Goal: Task Accomplishment & Management: Complete application form

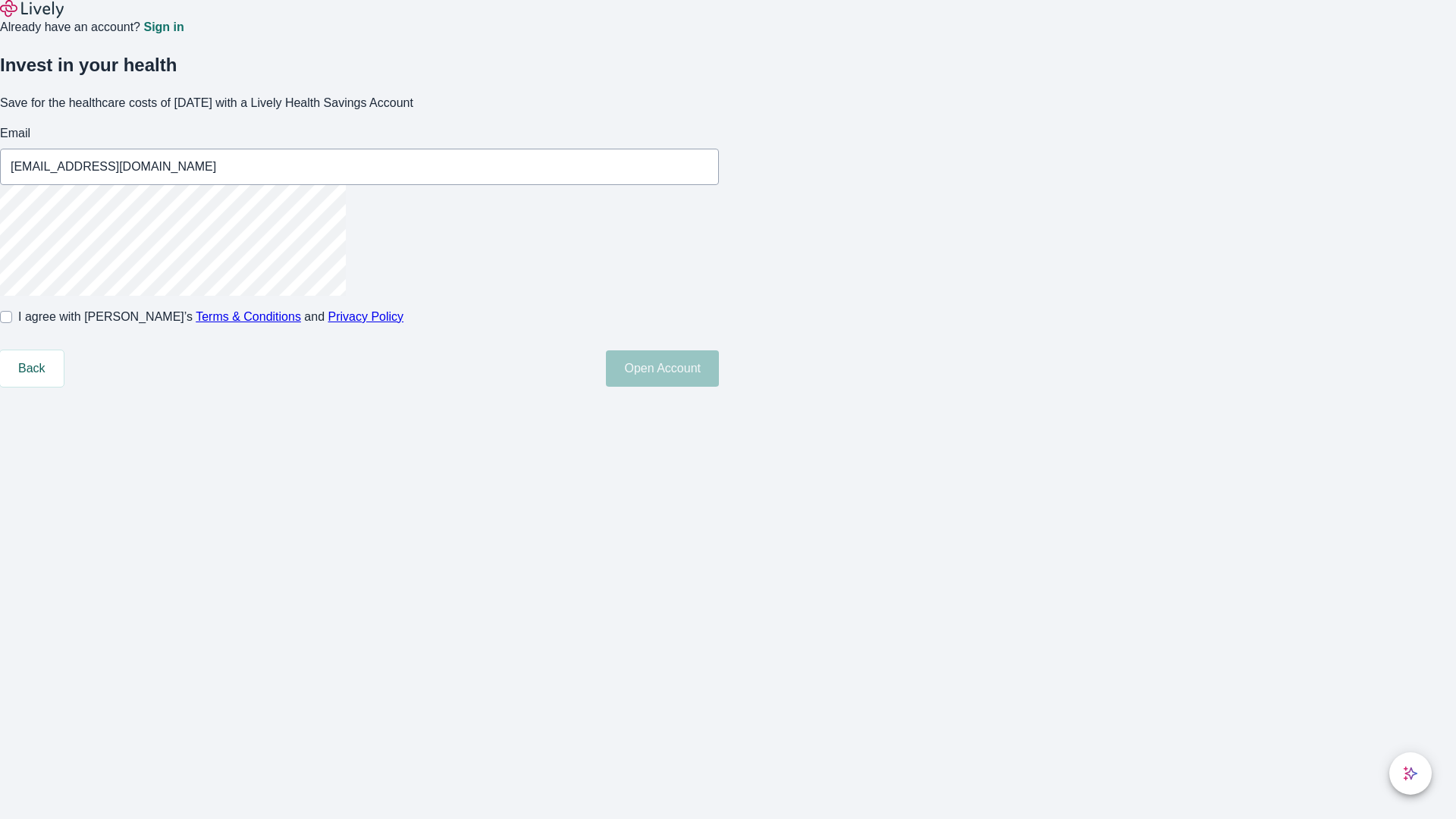
click at [12, 323] on input "I agree with Lively’s Terms & Conditions and Privacy Policy" at bounding box center [6, 316] width 12 height 12
checkbox input "true"
click at [719, 386] on button "Open Account" at bounding box center [662, 368] width 113 height 37
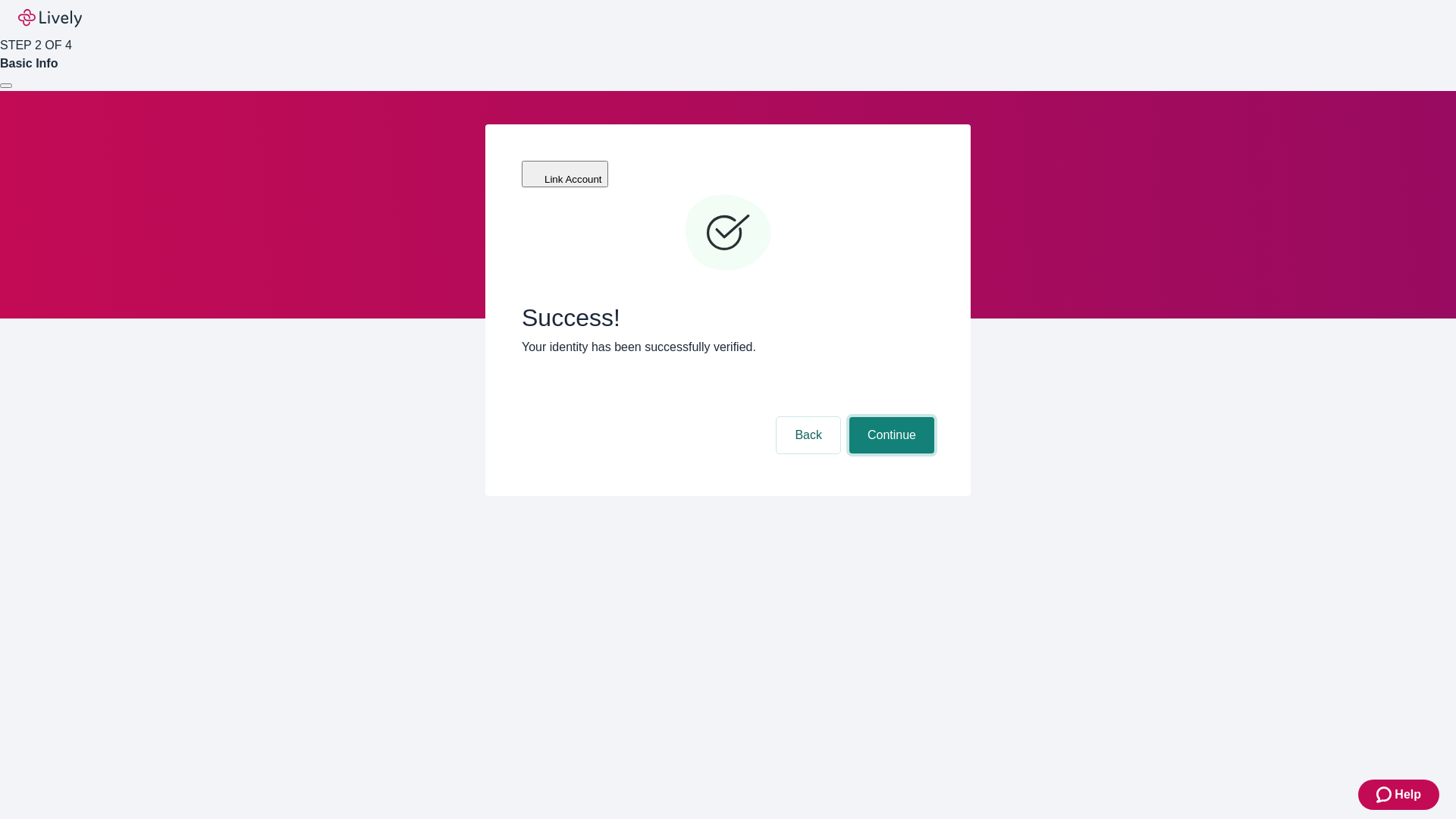
click at [889, 417] on button "Continue" at bounding box center [891, 435] width 85 height 37
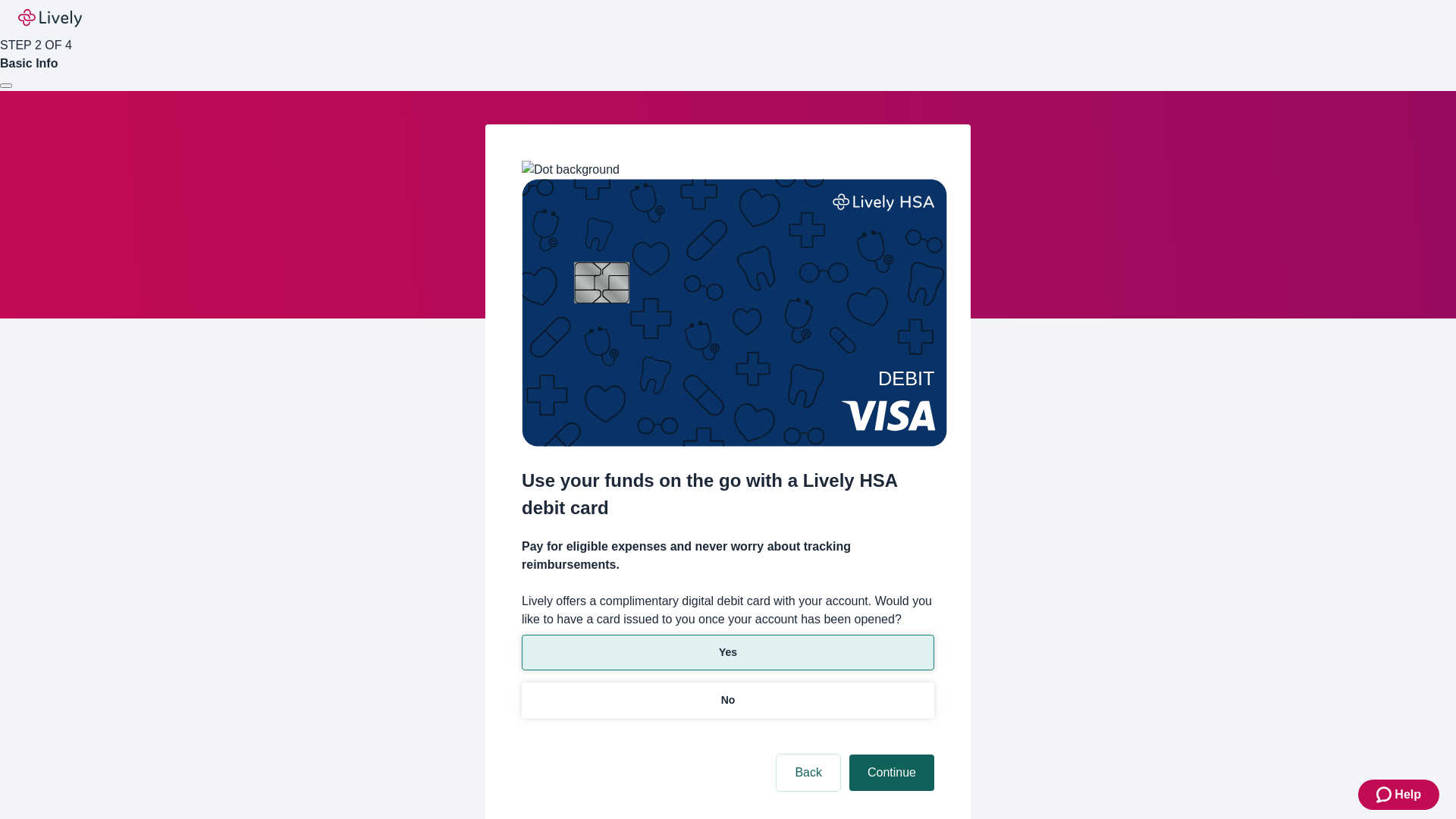
click at [727, 644] on p "Yes" at bounding box center [728, 652] width 18 height 16
click at [889, 755] on button "Continue" at bounding box center [891, 773] width 85 height 37
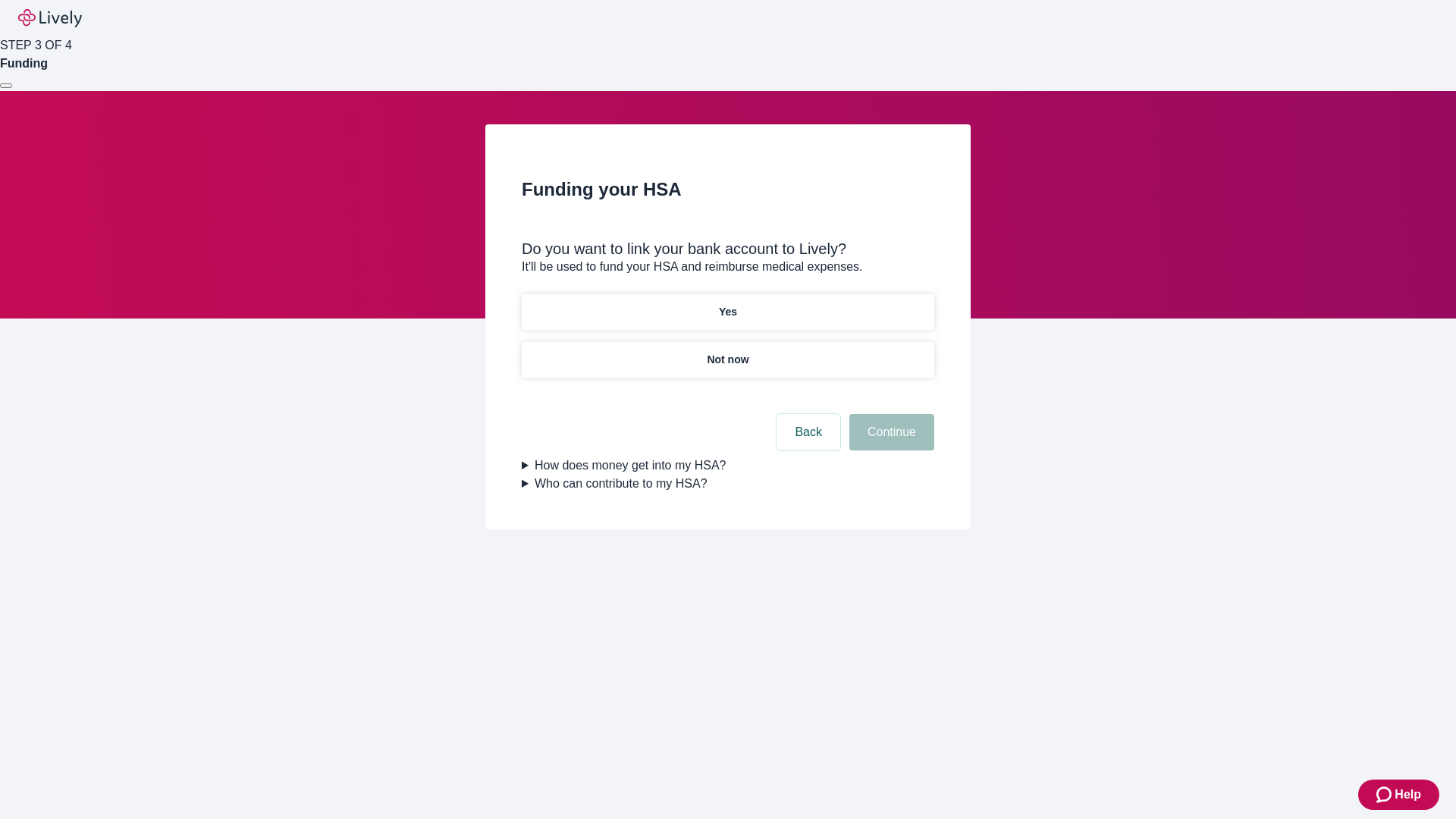
click at [727, 351] on p "Not now" at bounding box center [728, 359] width 41 height 16
click at [889, 441] on button "Continue" at bounding box center [891, 433] width 85 height 37
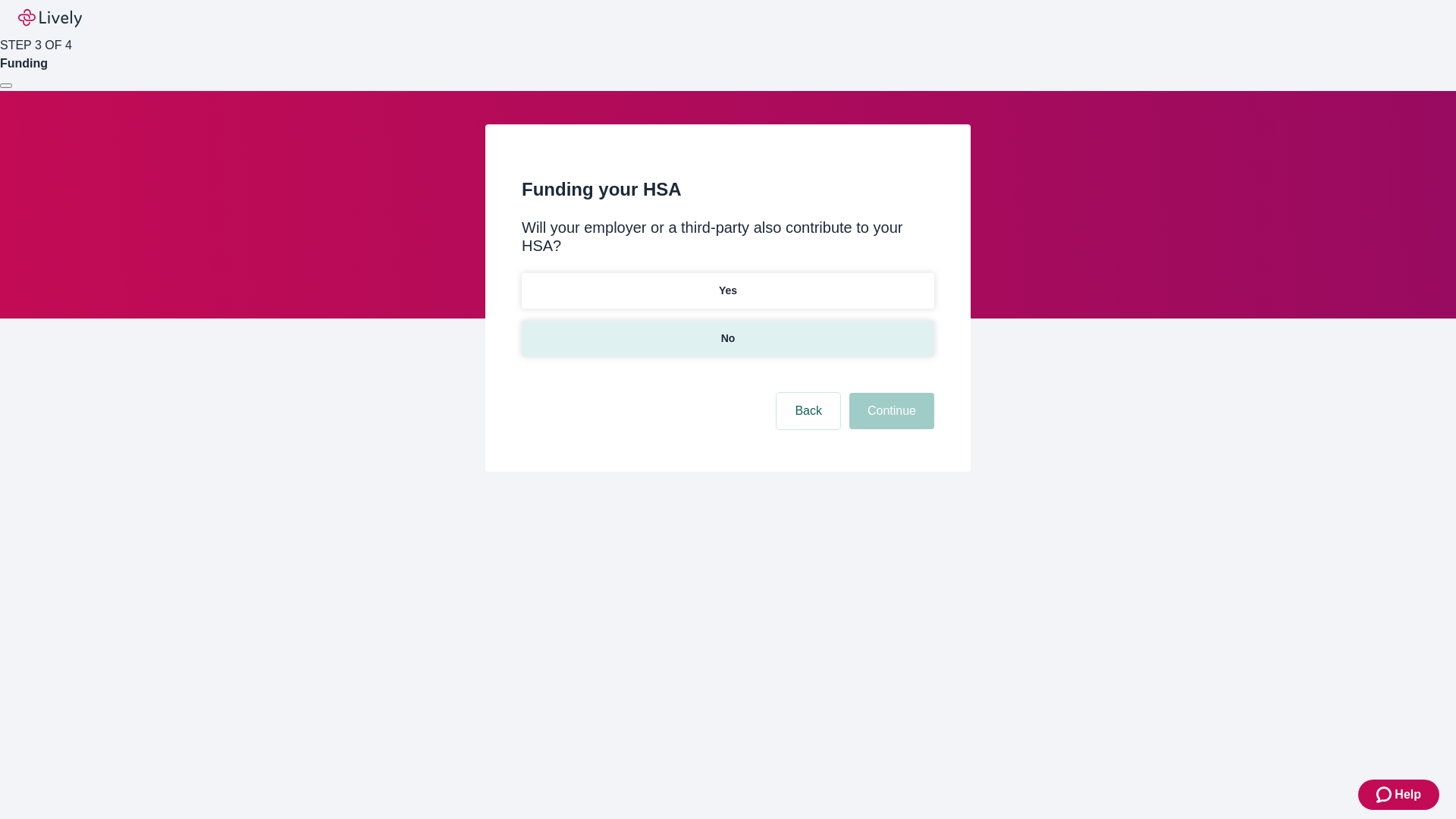
click at [727, 331] on p "No" at bounding box center [728, 339] width 14 height 16
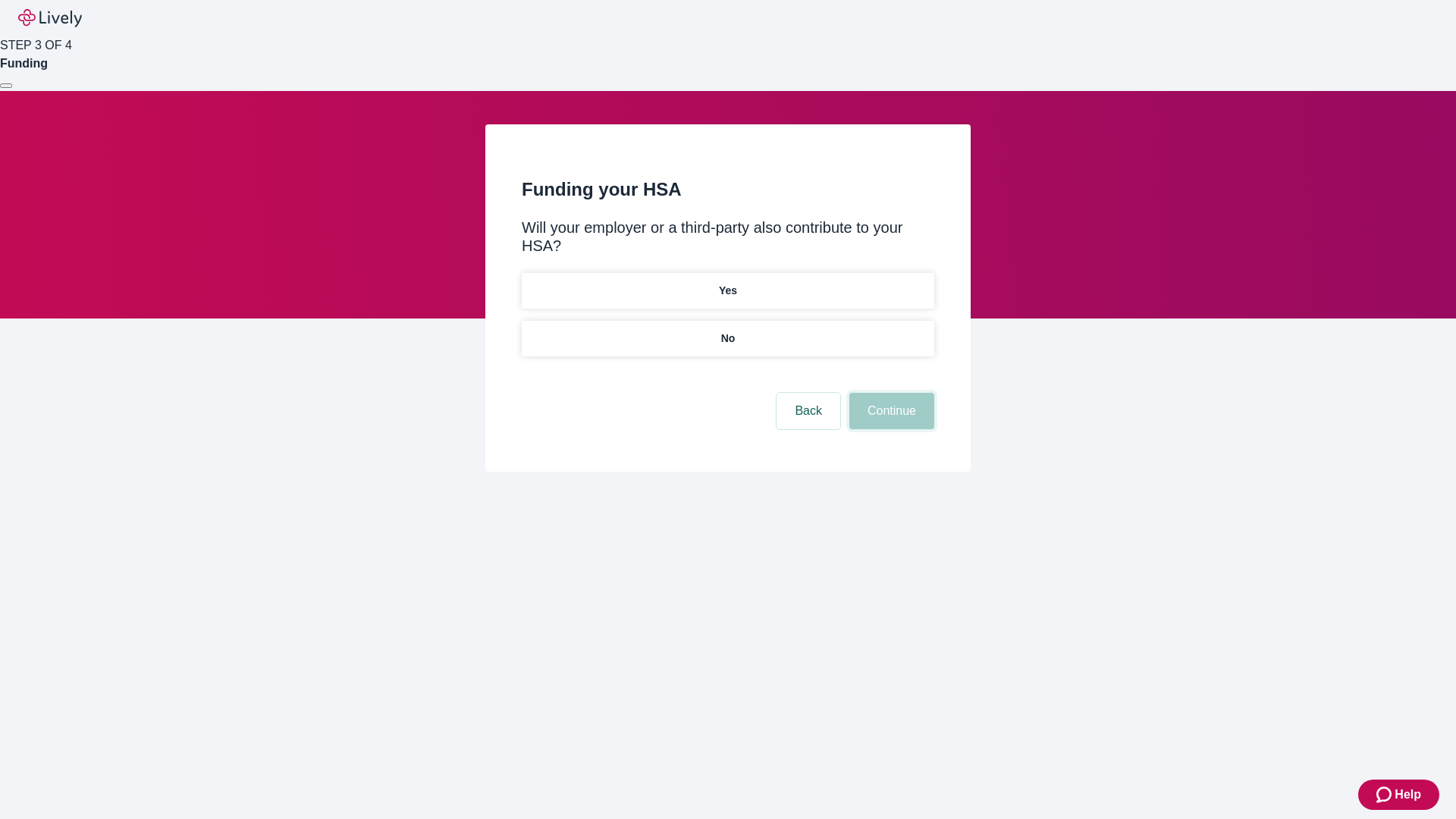
click at [889, 393] on button "Continue" at bounding box center [891, 411] width 85 height 37
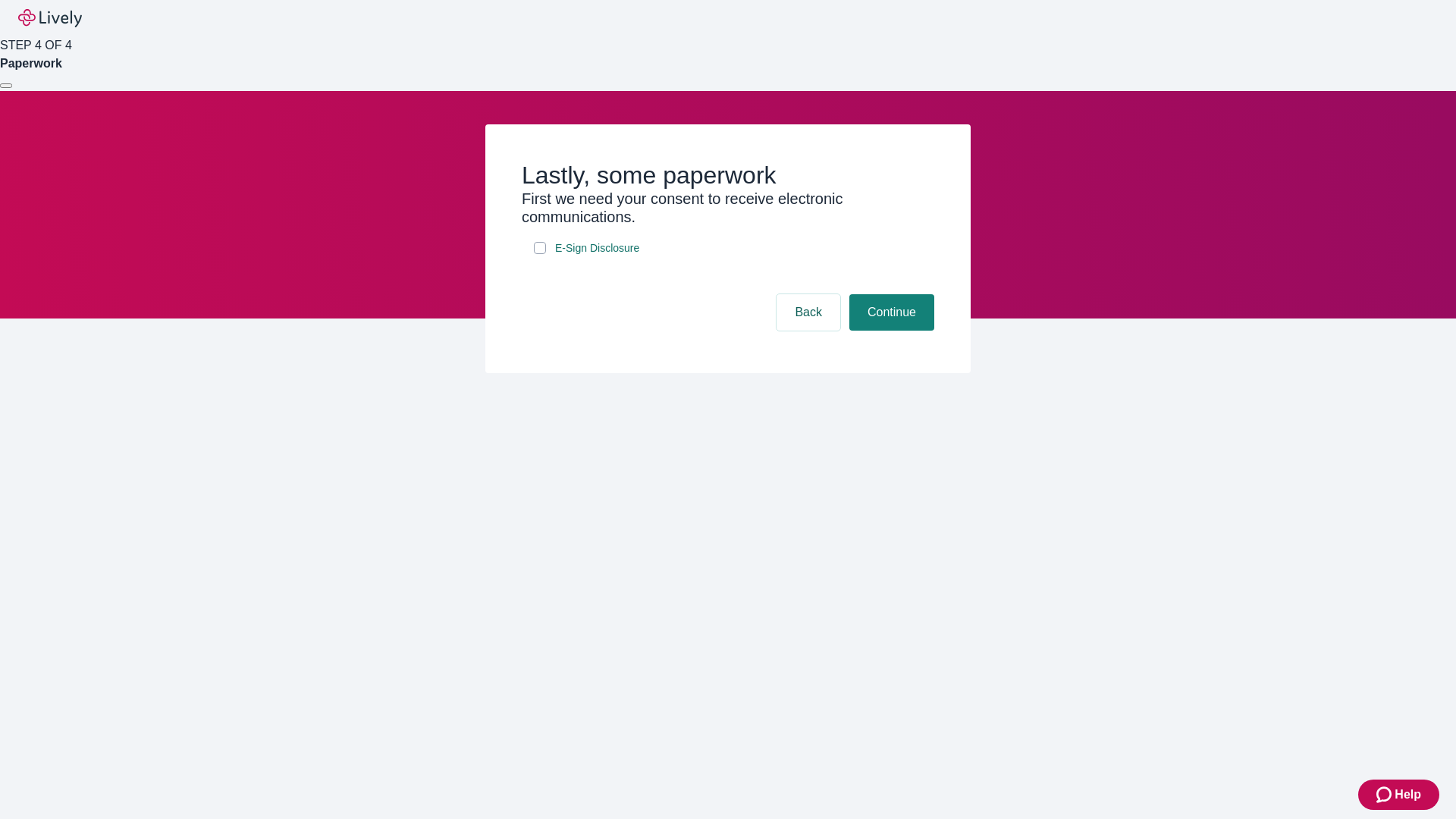
click at [540, 254] on input "E-Sign Disclosure" at bounding box center [539, 247] width 12 height 12
checkbox input "true"
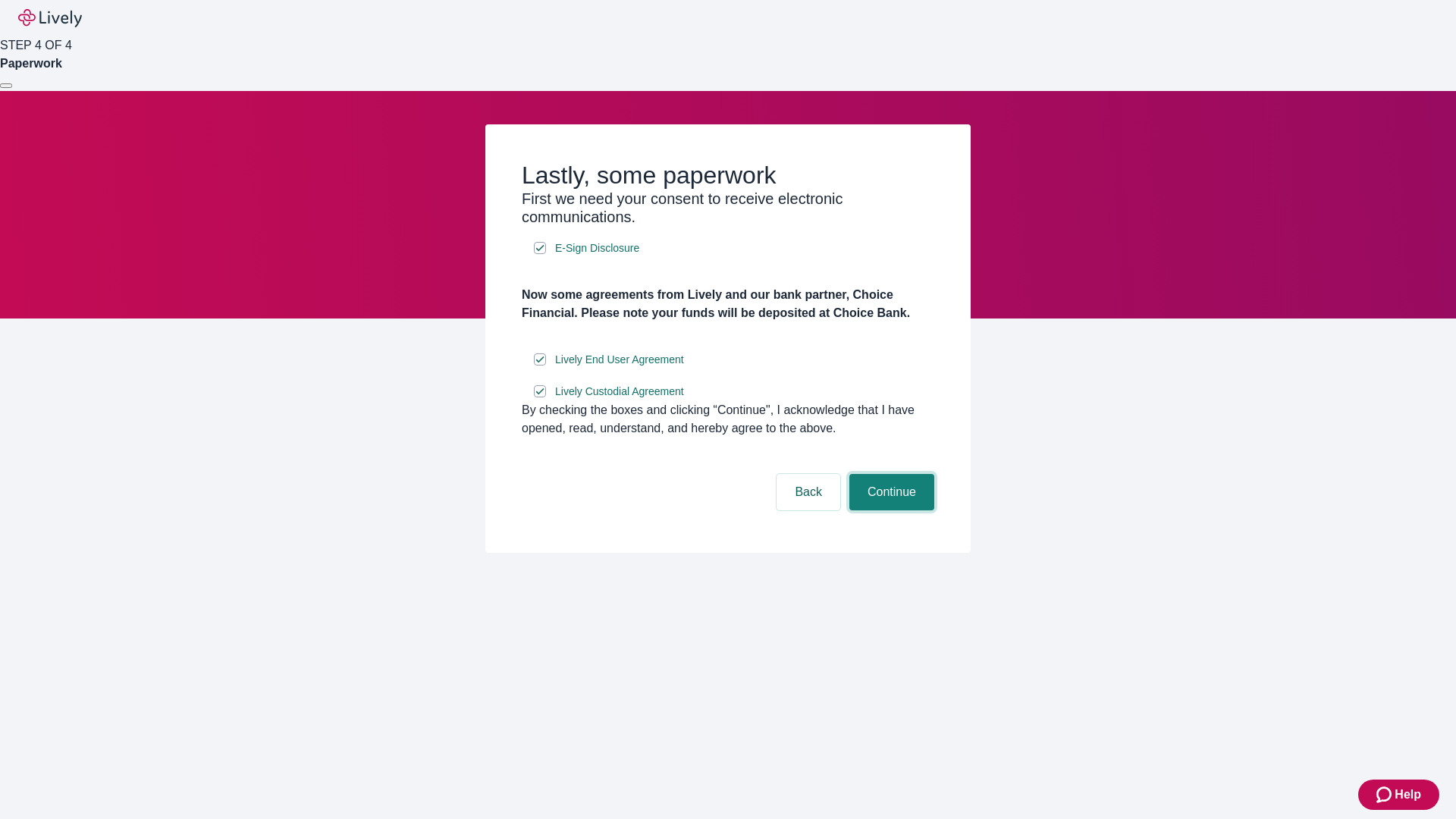
click at [889, 510] on button "Continue" at bounding box center [891, 492] width 85 height 37
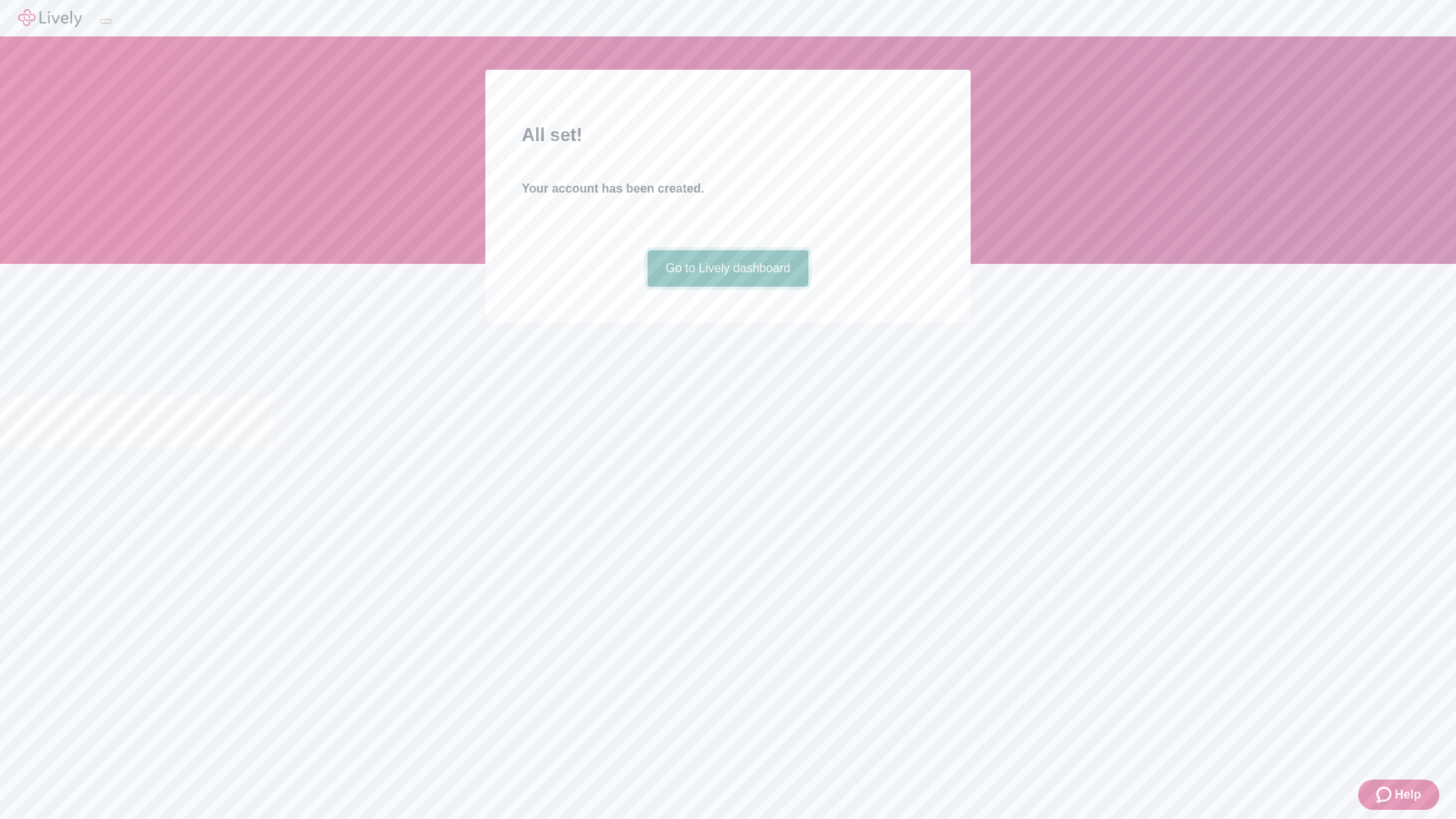
click at [727, 286] on link "Go to Lively dashboard" at bounding box center [728, 269] width 161 height 37
